Goal: Obtain resource: Obtain resource

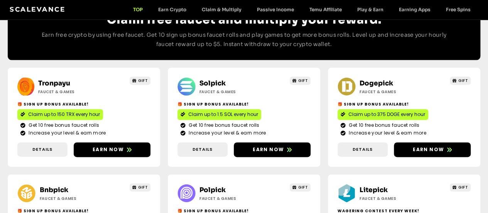
scroll to position [386, 0]
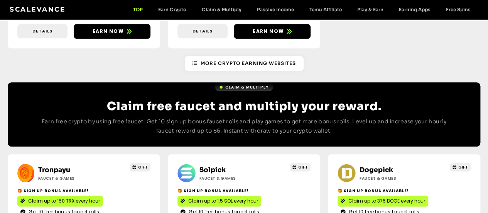
click at [224, 6] on div "Scalevance TOP Earn Crypto Claim & Multiply Passive Income Temu Affiliate Play …" at bounding box center [244, 10] width 469 height 10
click at [225, 9] on link "Claim & Multiply" at bounding box center [221, 10] width 55 height 6
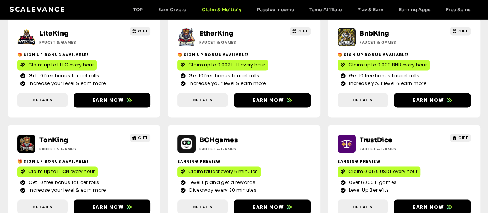
scroll to position [564, 0]
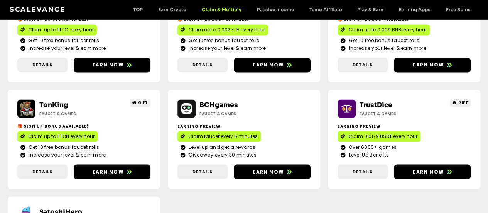
click at [349, 133] on span "Claim 0.0179 USDT every hour" at bounding box center [383, 136] width 69 height 7
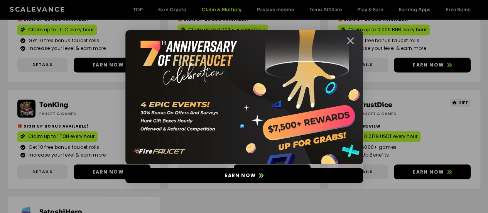
click at [353, 40] on icon "Close" at bounding box center [351, 41] width 10 height 10
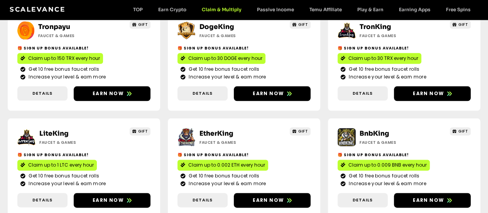
scroll to position [371, 0]
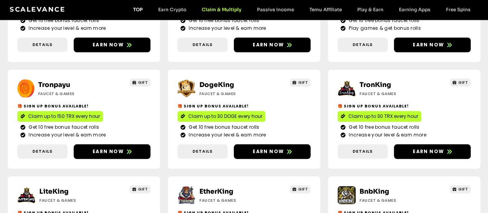
click at [135, 7] on link "TOP" at bounding box center [137, 10] width 25 height 6
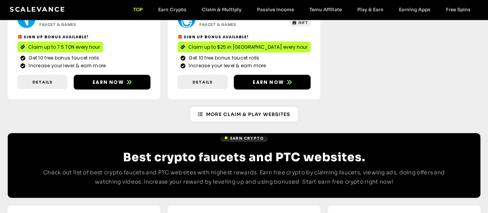
scroll to position [774, 0]
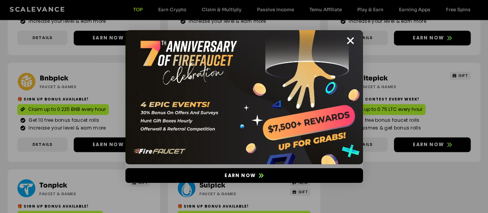
scroll to position [581, 0]
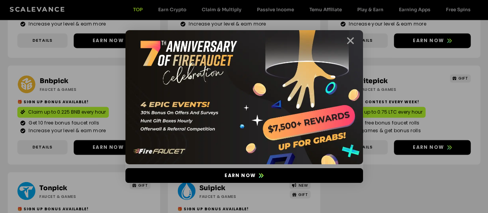
click at [354, 39] on icon "Close" at bounding box center [351, 41] width 10 height 10
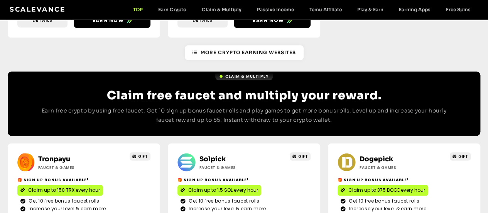
scroll to position [388, 0]
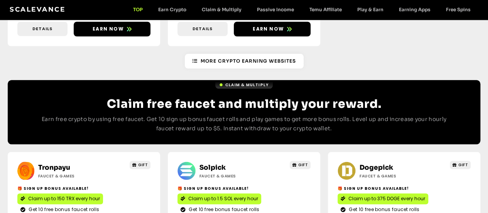
click at [188, 195] on span "Claim up to 1.5 SOL every hour" at bounding box center [223, 198] width 70 height 7
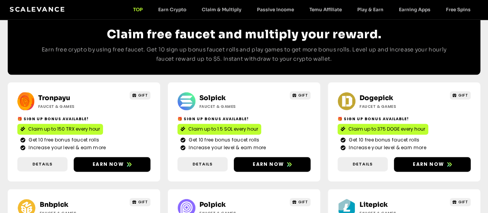
scroll to position [504, 0]
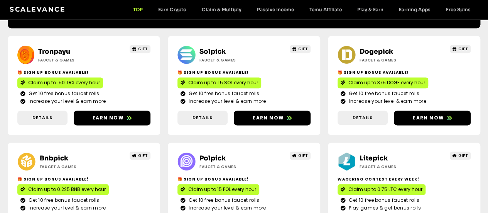
click at [349, 186] on span "Claim up to 0.75 LTC every hour" at bounding box center [386, 189] width 74 height 7
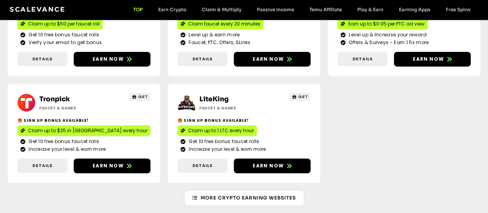
scroll to position [118, 0]
